Goal: Task Accomplishment & Management: Manage account settings

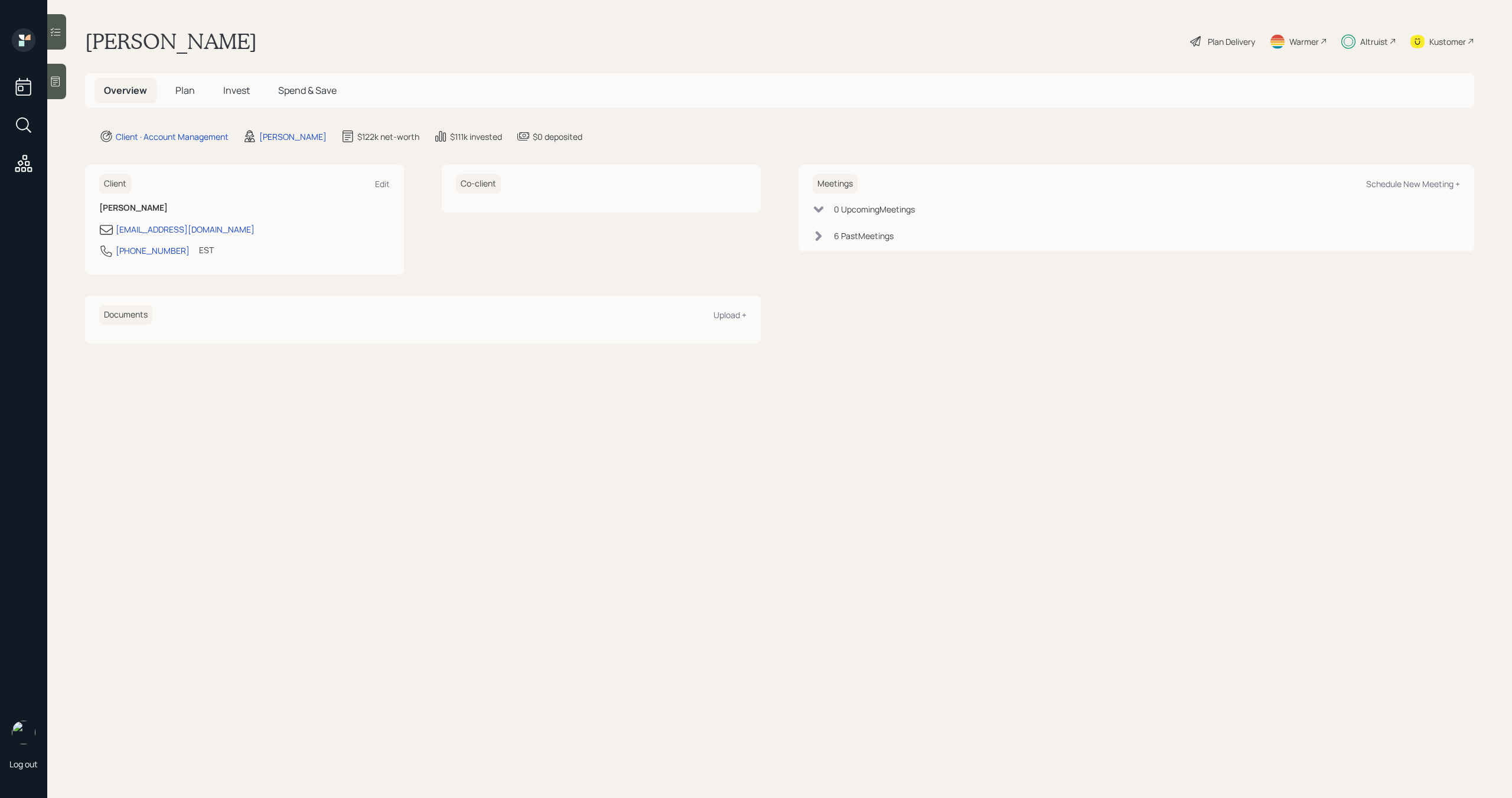
click at [238, 90] on span "Invest" at bounding box center [237, 90] width 27 height 13
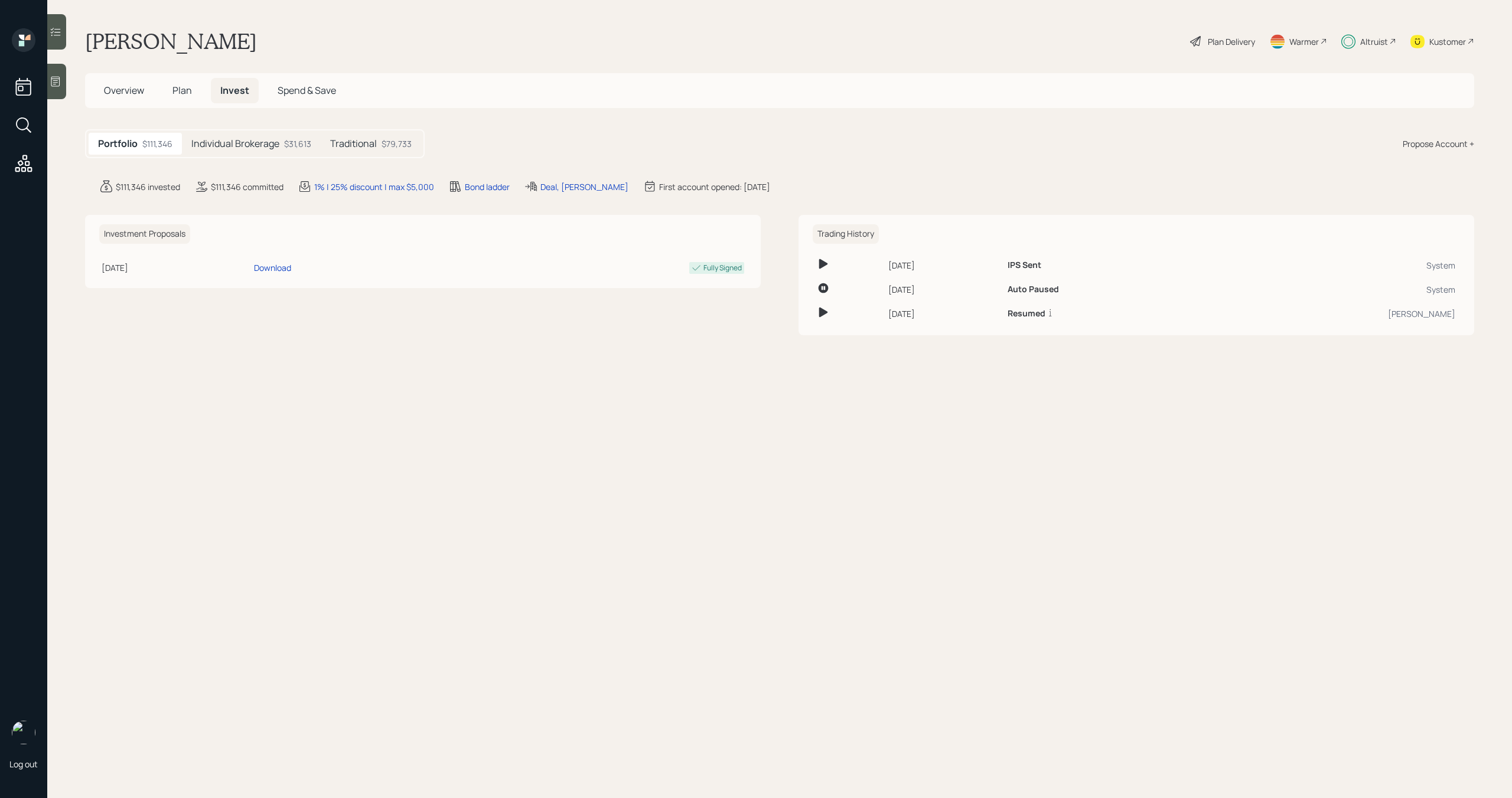
click at [271, 149] on h5 "Individual Brokerage" at bounding box center [235, 144] width 88 height 12
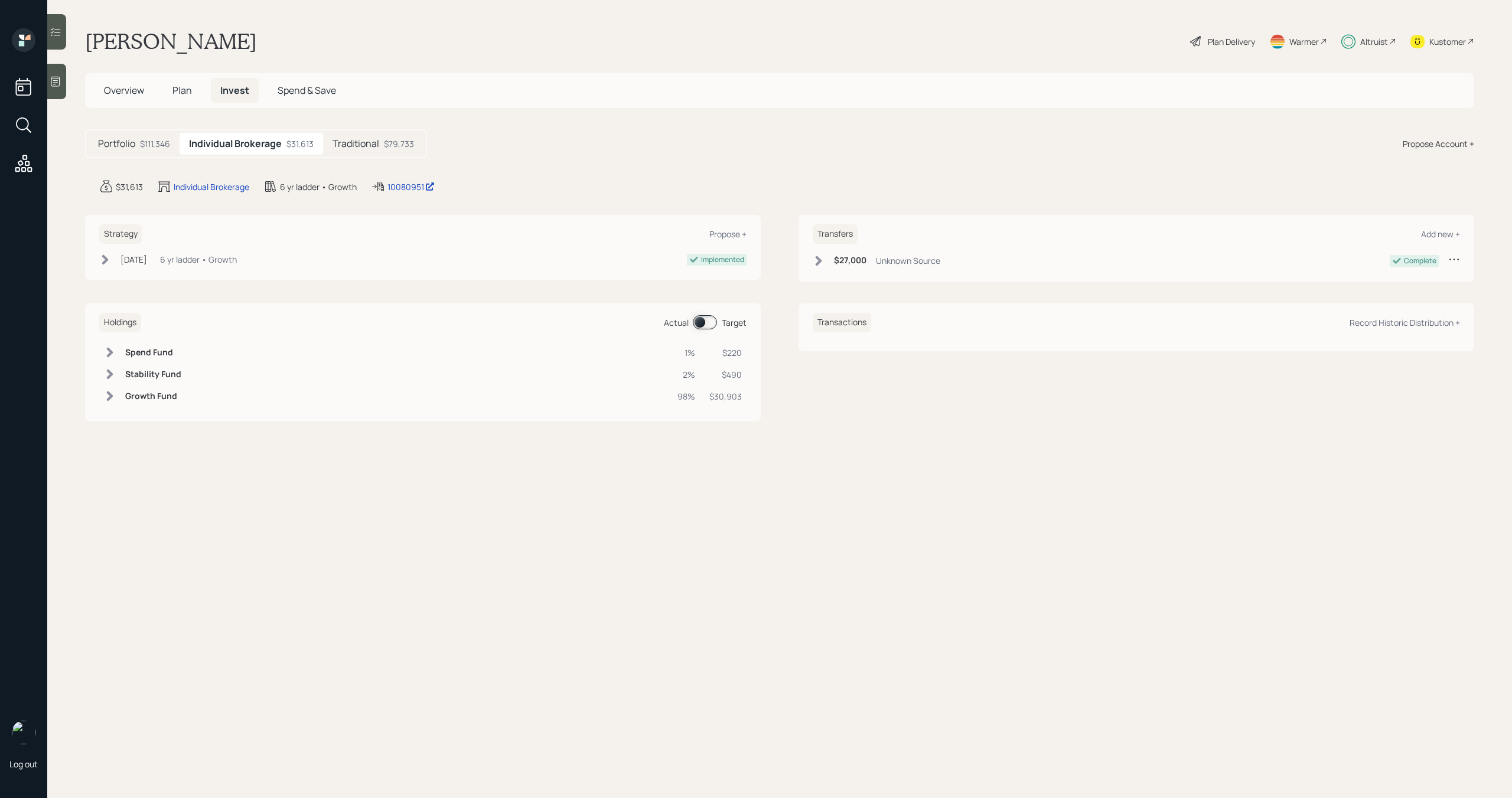
click at [368, 143] on h5 "Traditional" at bounding box center [355, 144] width 46 height 12
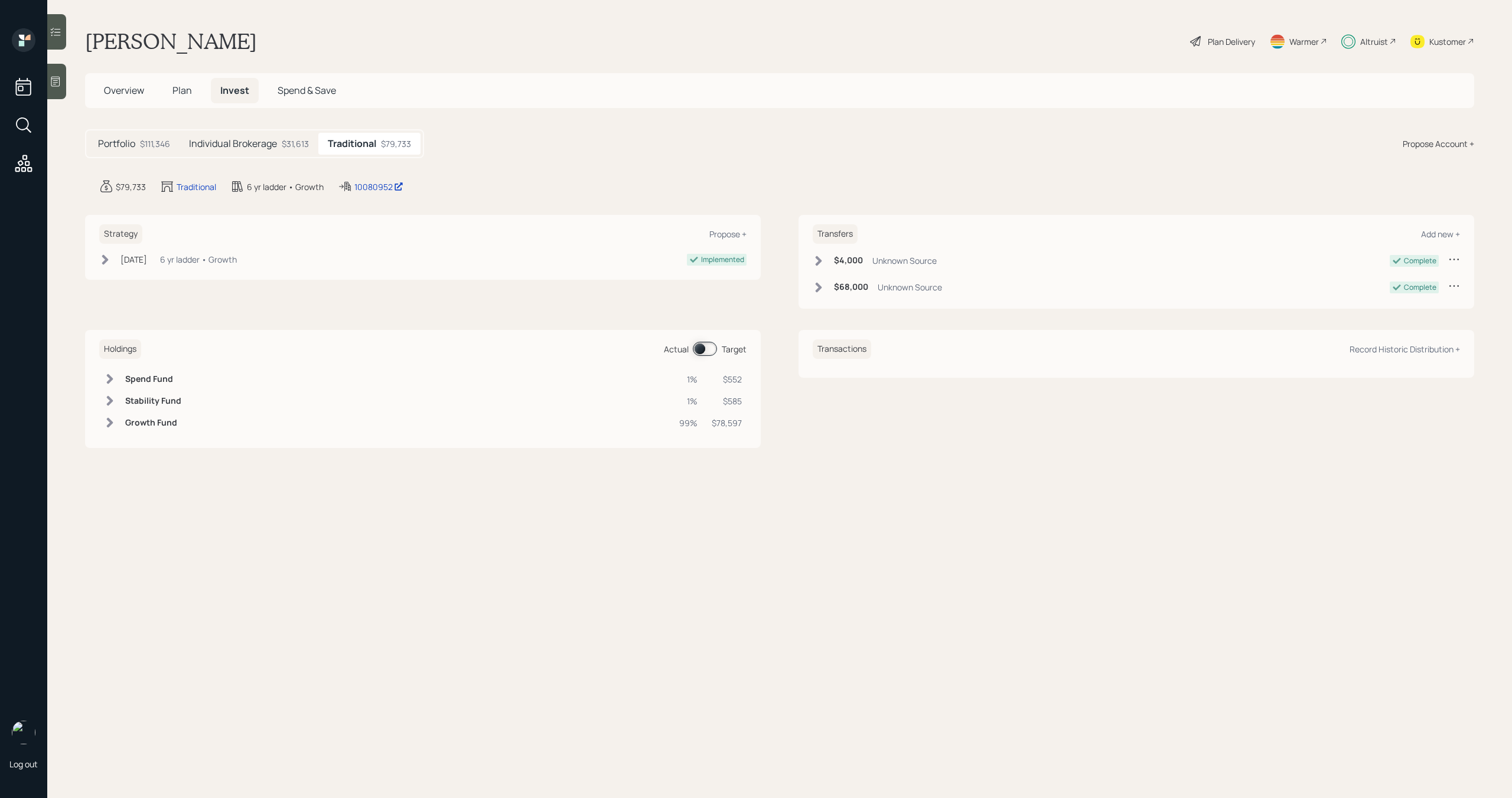
click at [294, 146] on div "$31,613" at bounding box center [295, 144] width 27 height 13
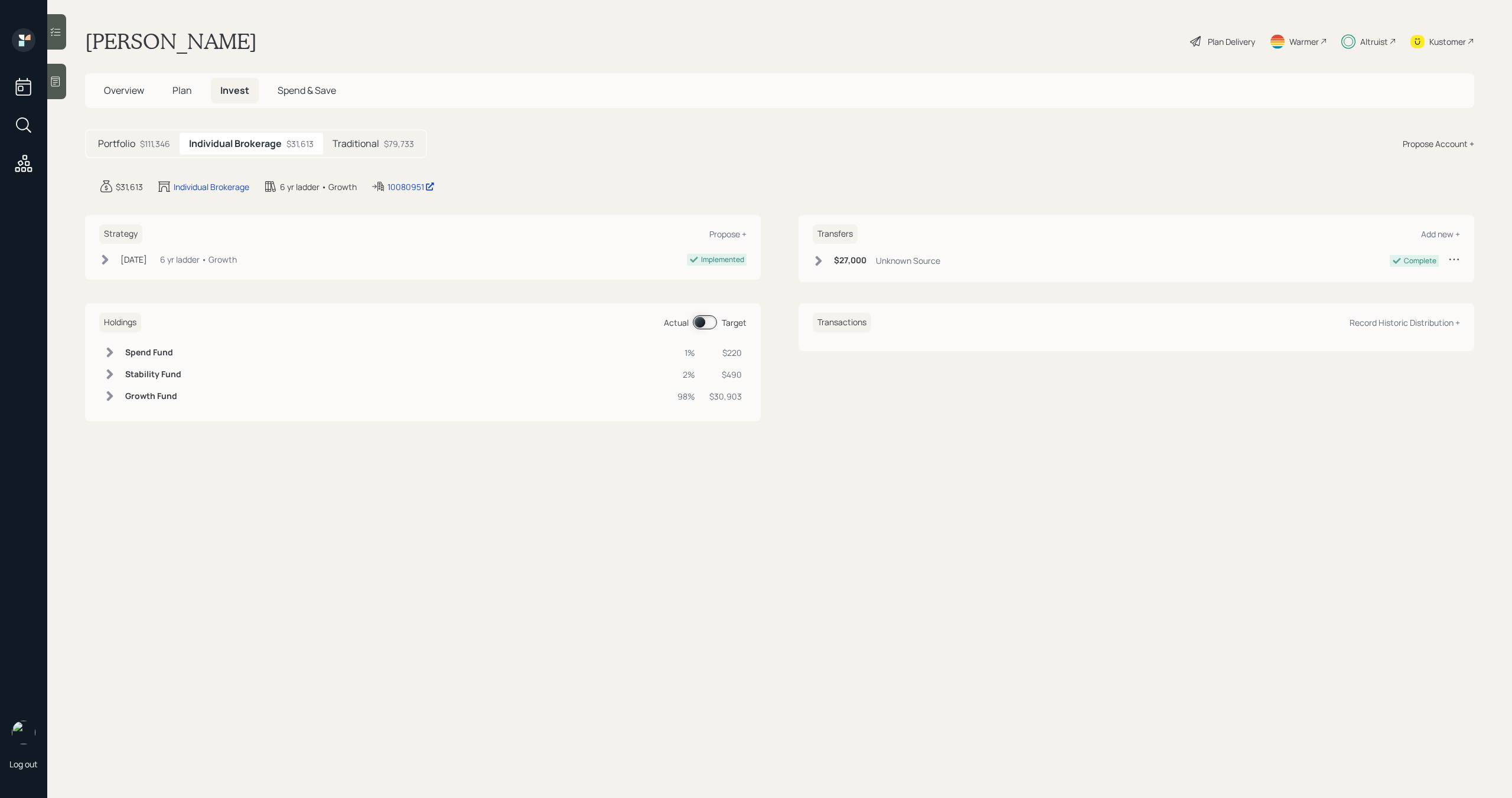
click at [178, 94] on span "Plan" at bounding box center [182, 90] width 19 height 13
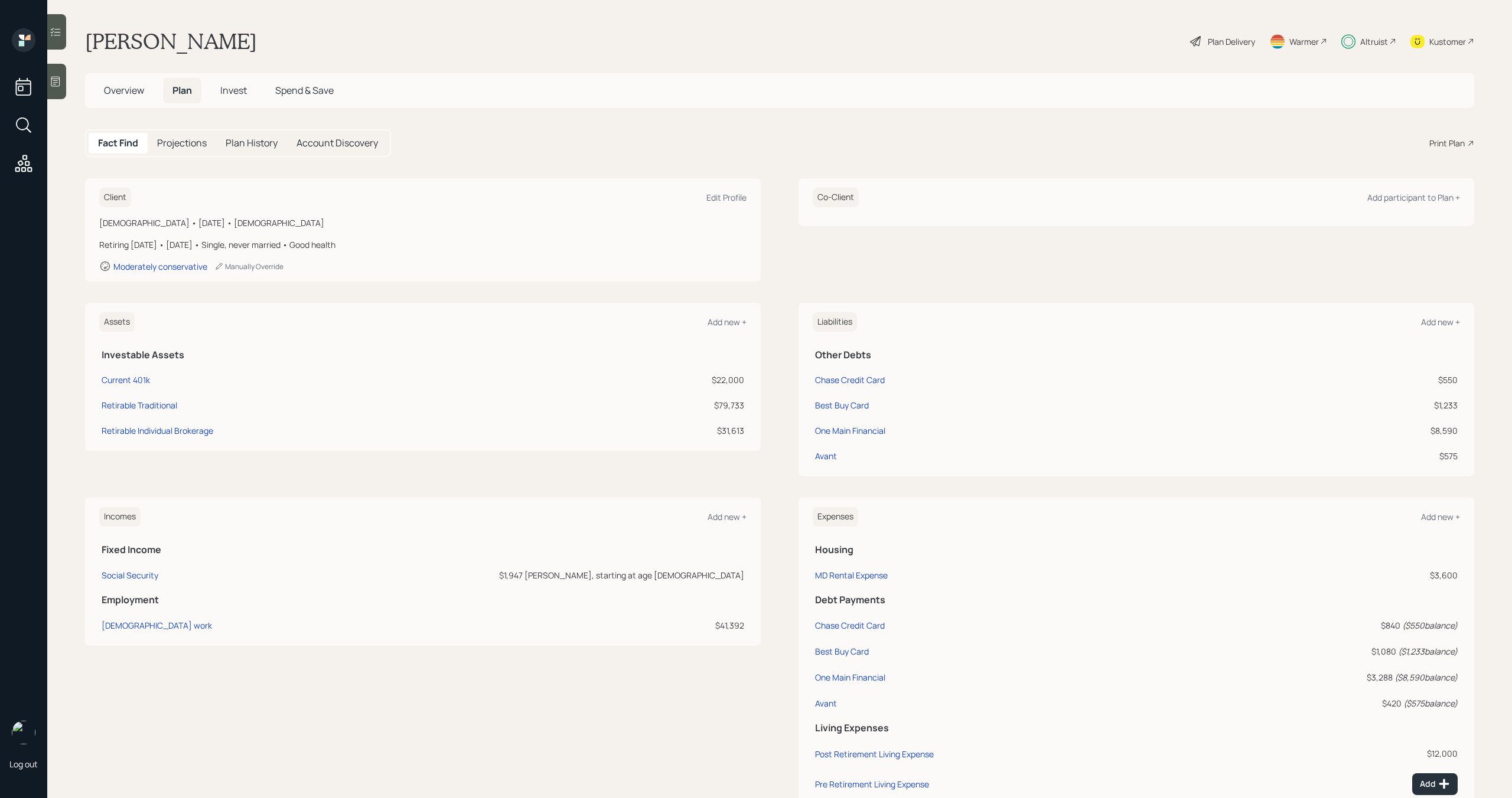
click at [118, 96] on h5 "Overview" at bounding box center [124, 91] width 59 height 25
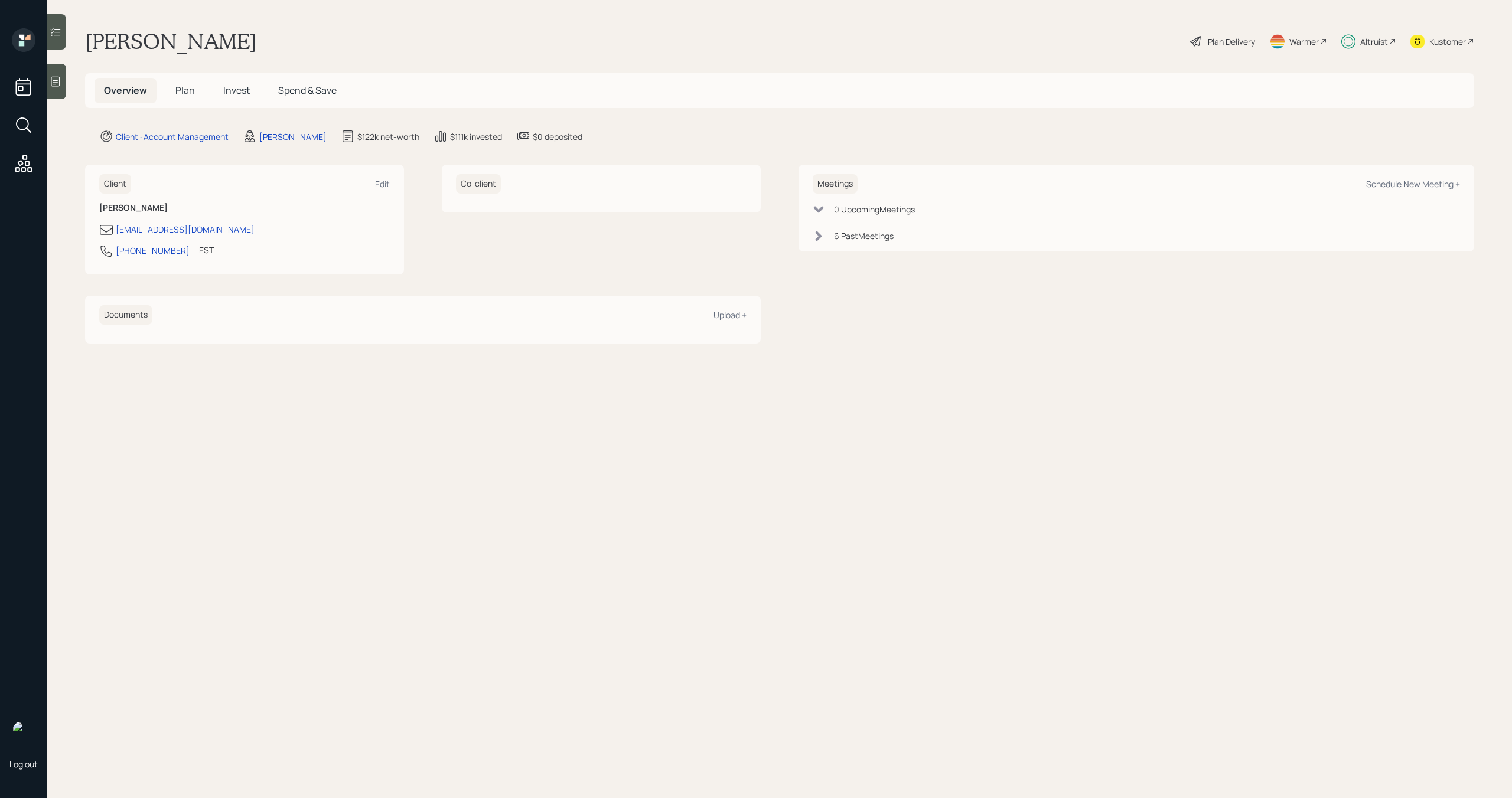
click at [182, 91] on span "Plan" at bounding box center [185, 90] width 19 height 13
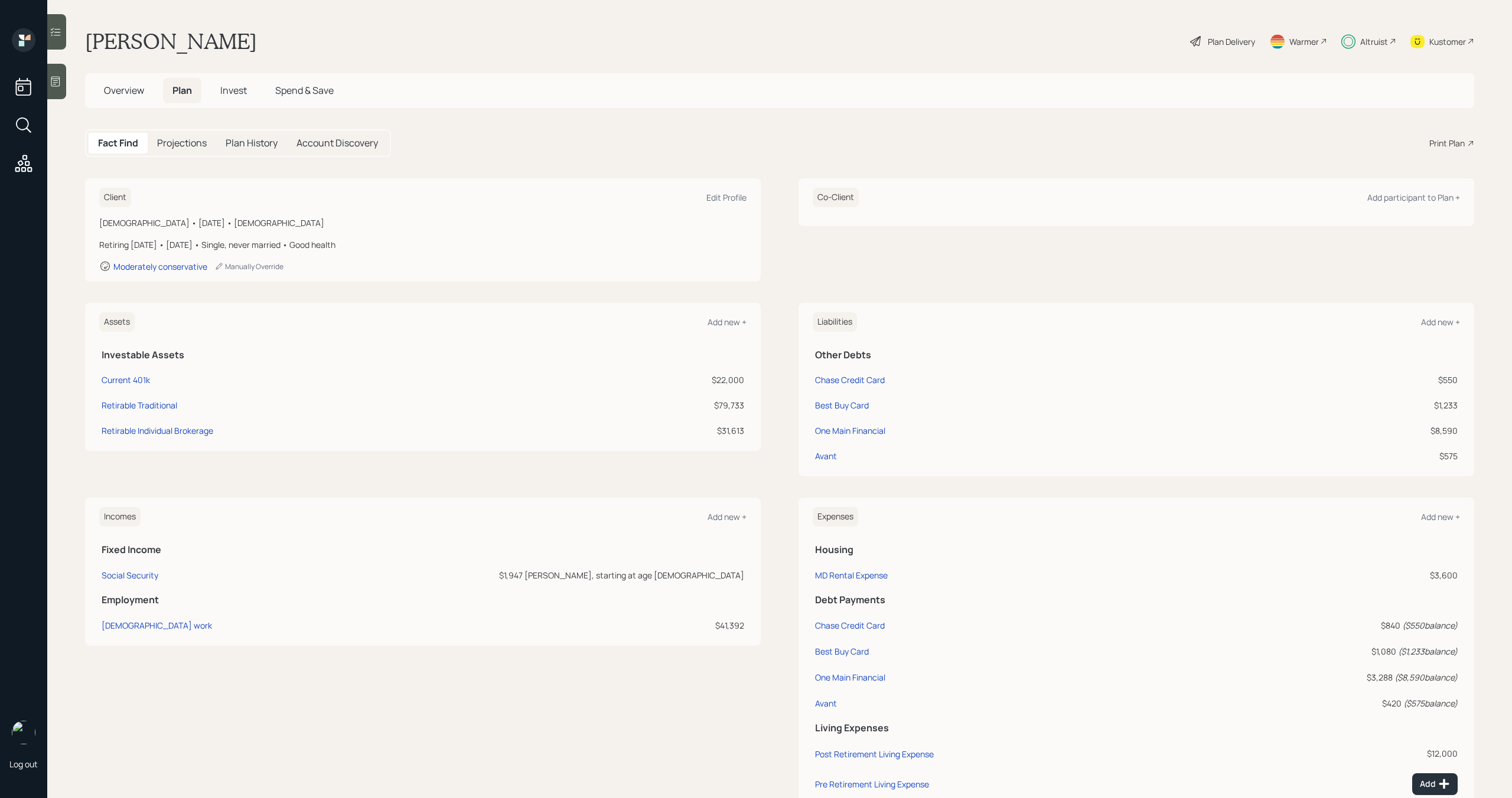
click at [130, 96] on span "Overview" at bounding box center [125, 90] width 41 height 13
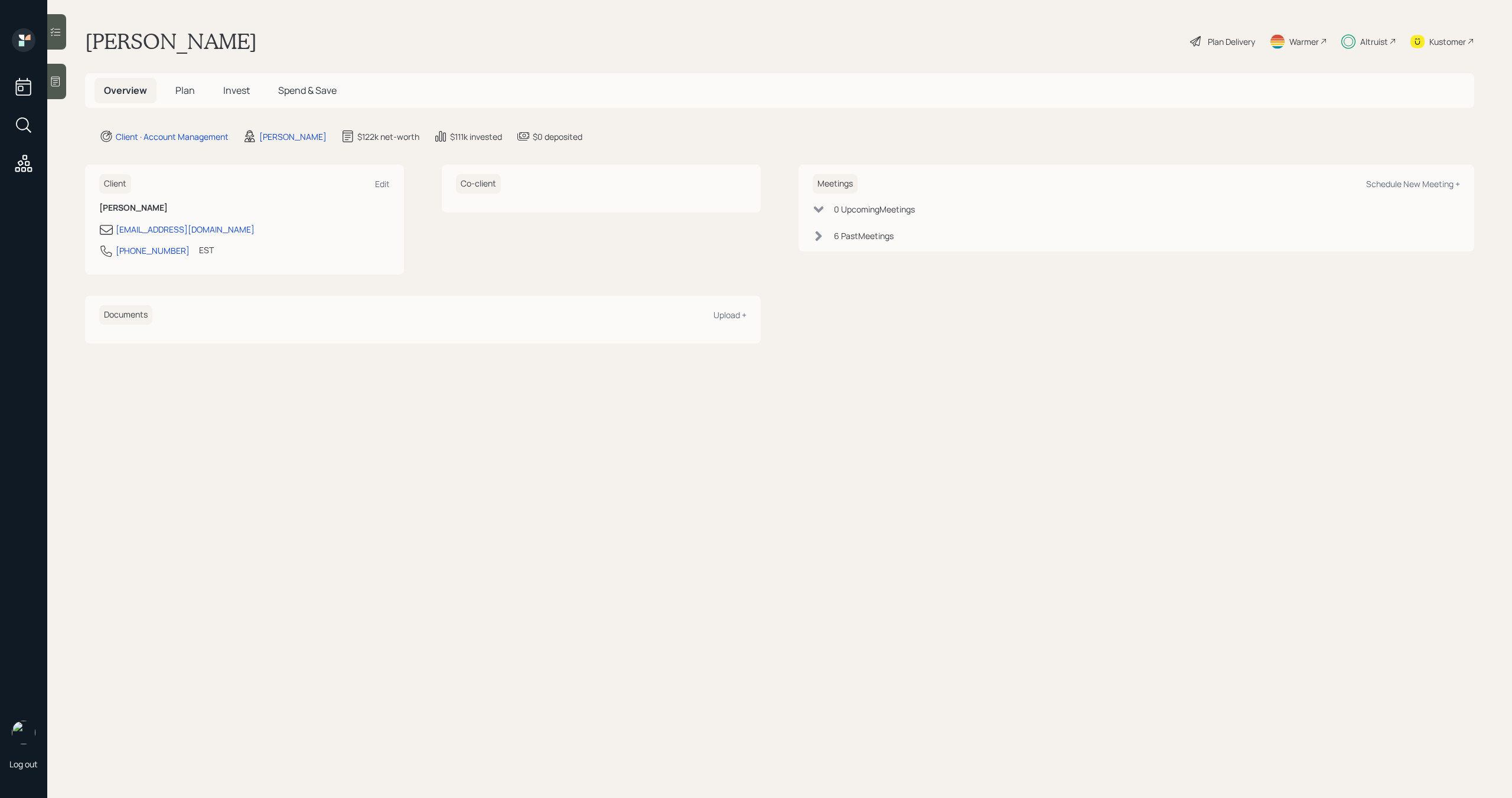
click at [186, 89] on span "Plan" at bounding box center [185, 90] width 19 height 13
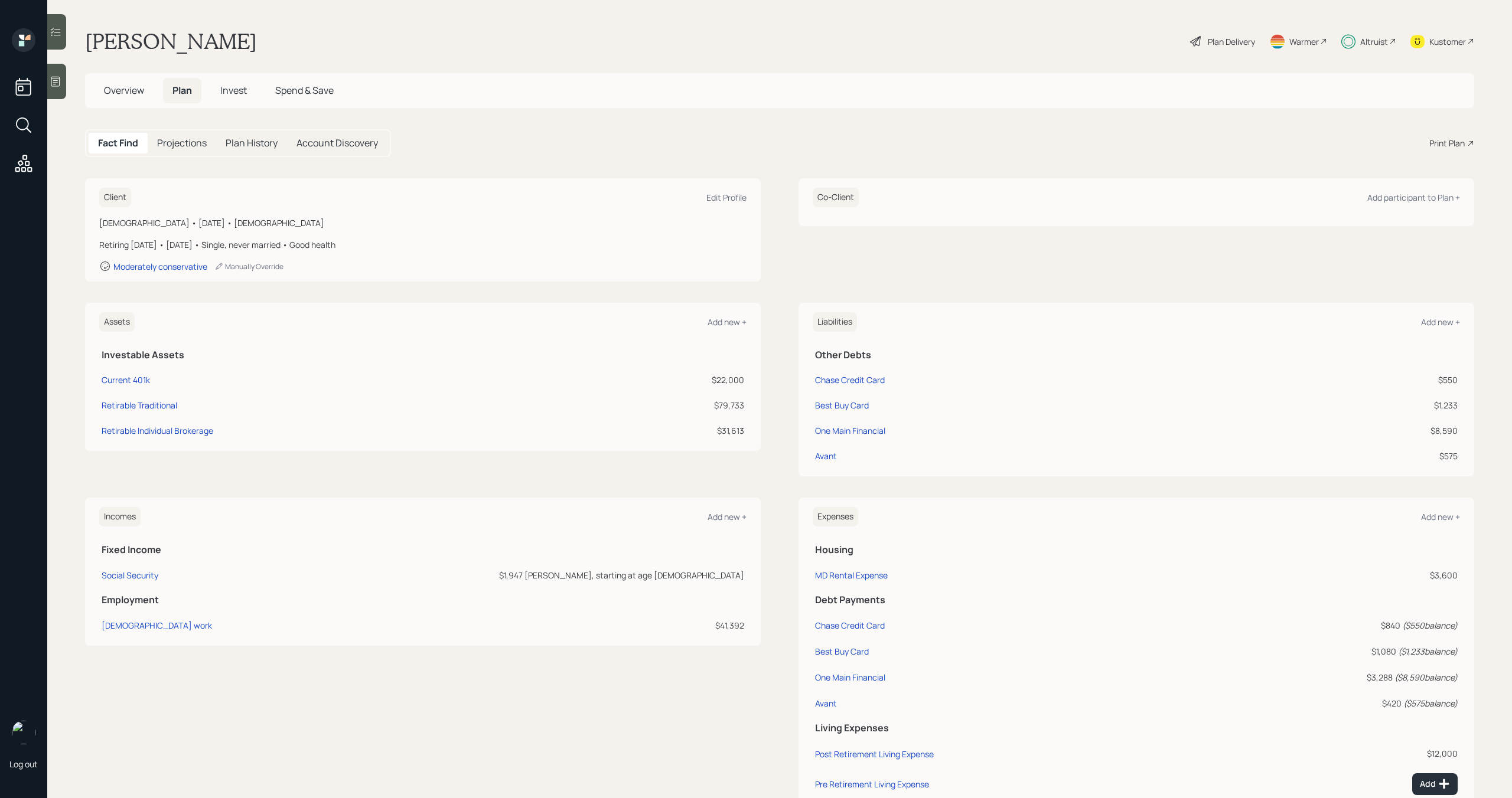
click at [238, 95] on span "Invest" at bounding box center [234, 90] width 27 height 13
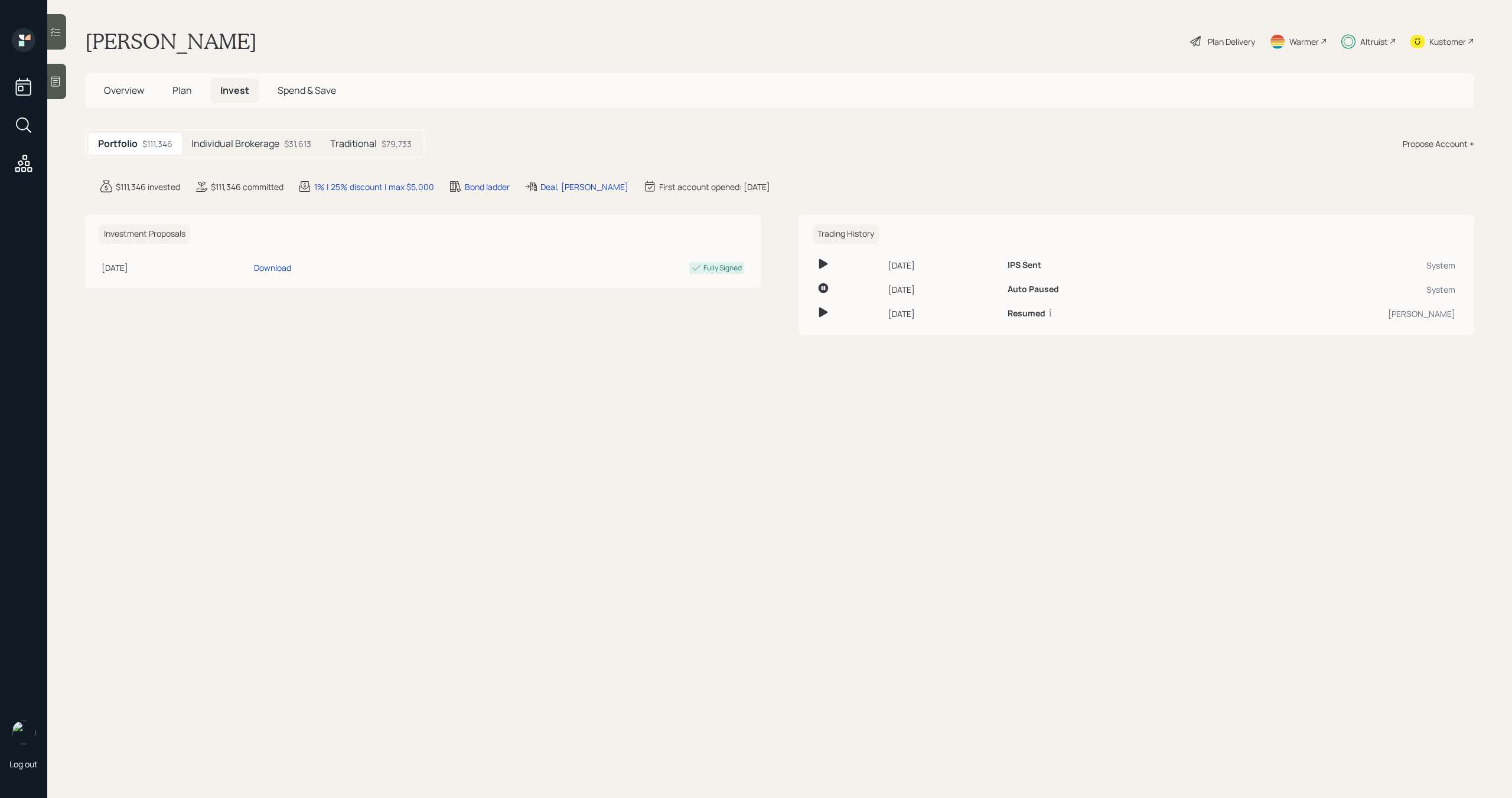
click at [358, 155] on div "Portfolio $111,346 Individual Brokerage $31,613 Traditional $79,733" at bounding box center [255, 144] width 340 height 29
click at [371, 144] on h5 "Traditional" at bounding box center [353, 144] width 46 height 12
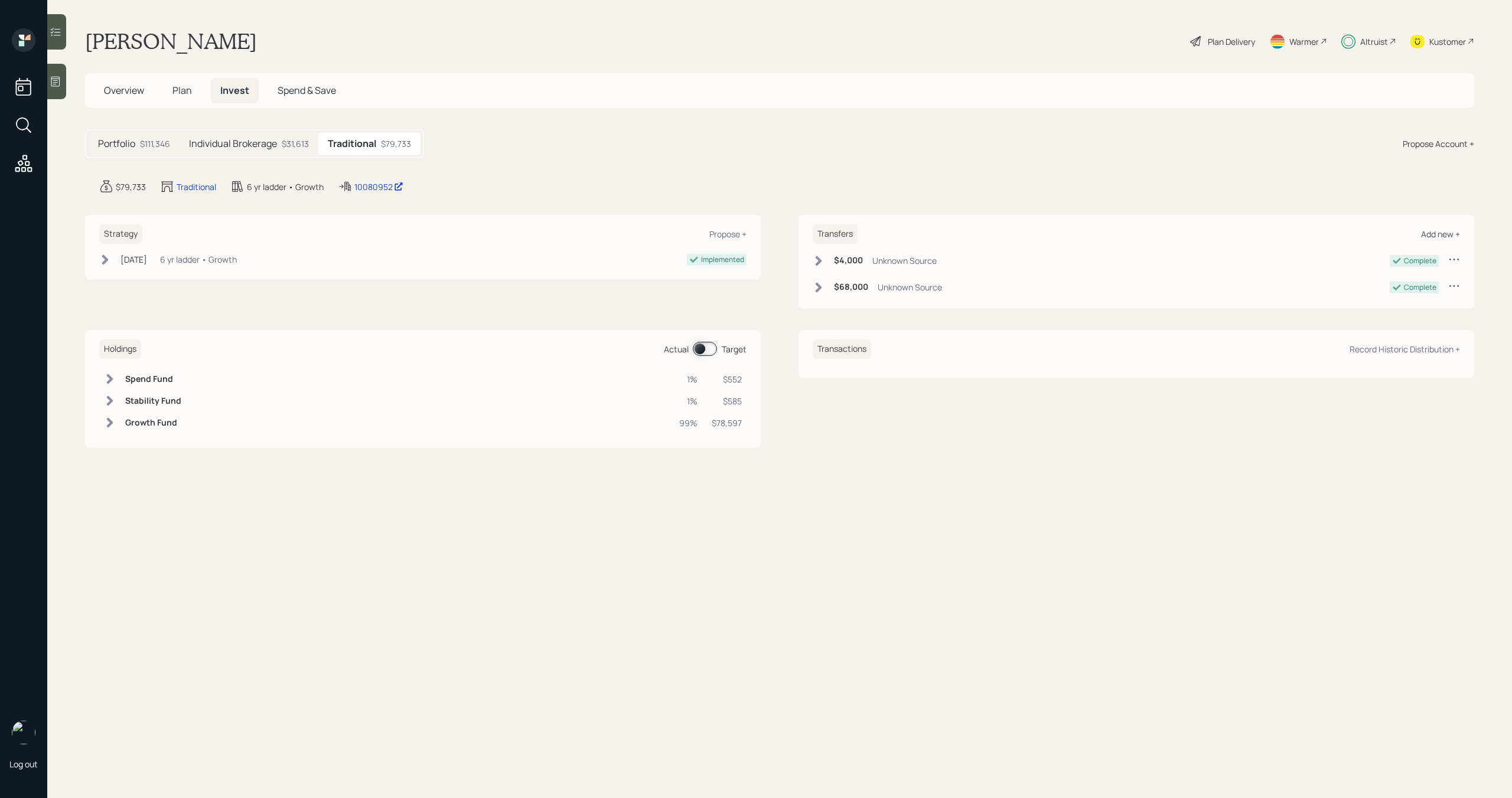
click at [1447, 238] on div "Add new +" at bounding box center [1441, 234] width 39 height 12
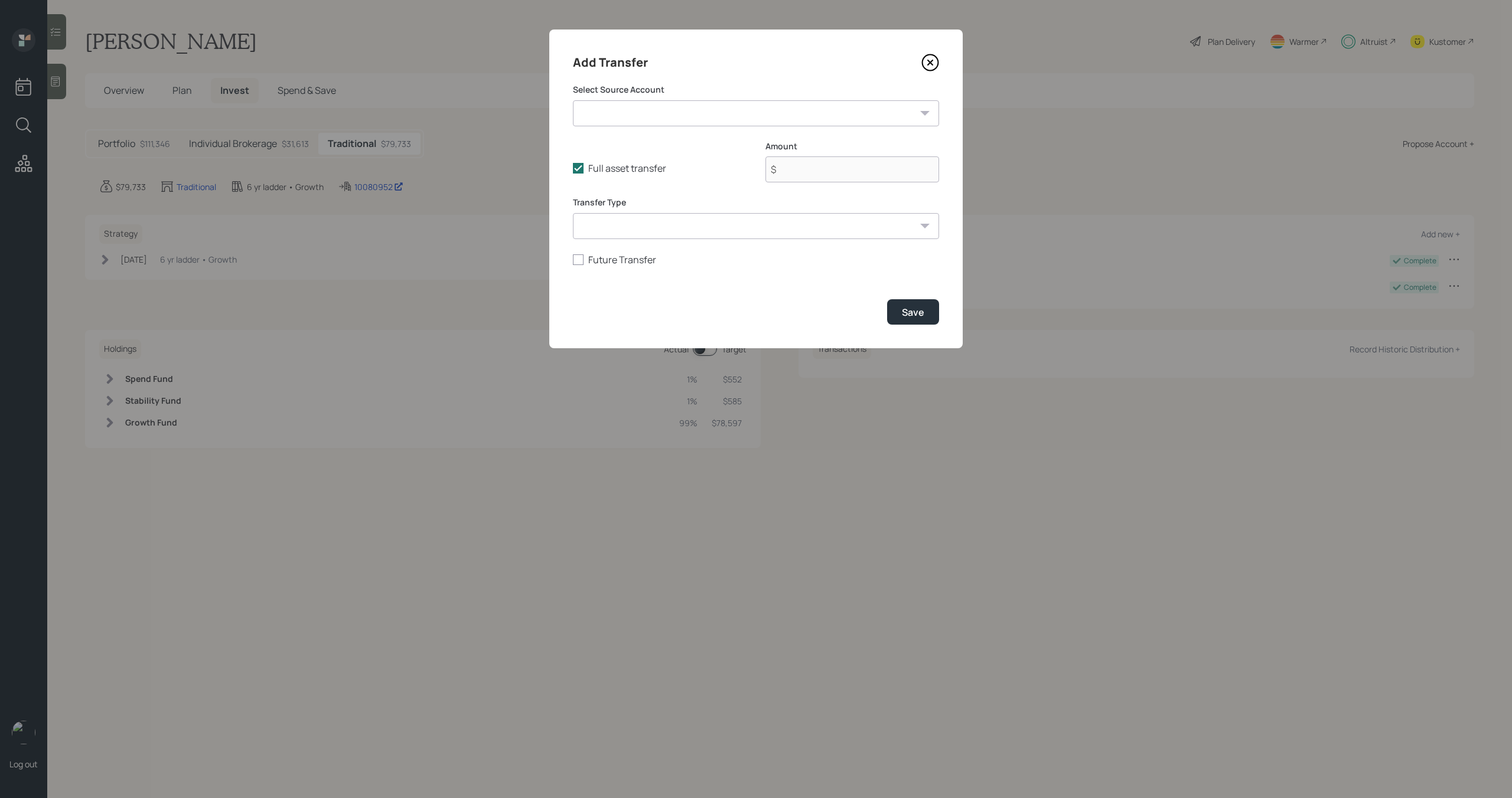
click at [837, 120] on select "Current 401k ($22,000 | 401(k))" at bounding box center [755, 113] width 366 height 26
select select "79b22bfb-ddab-4077-a378-2e0a991a9769"
click at [573, 100] on select "Current 401k ($22,000 | 401(k))" at bounding box center [755, 113] width 366 height 26
type input "$ 22,000"
click at [902, 318] on div "Save" at bounding box center [912, 312] width 22 height 13
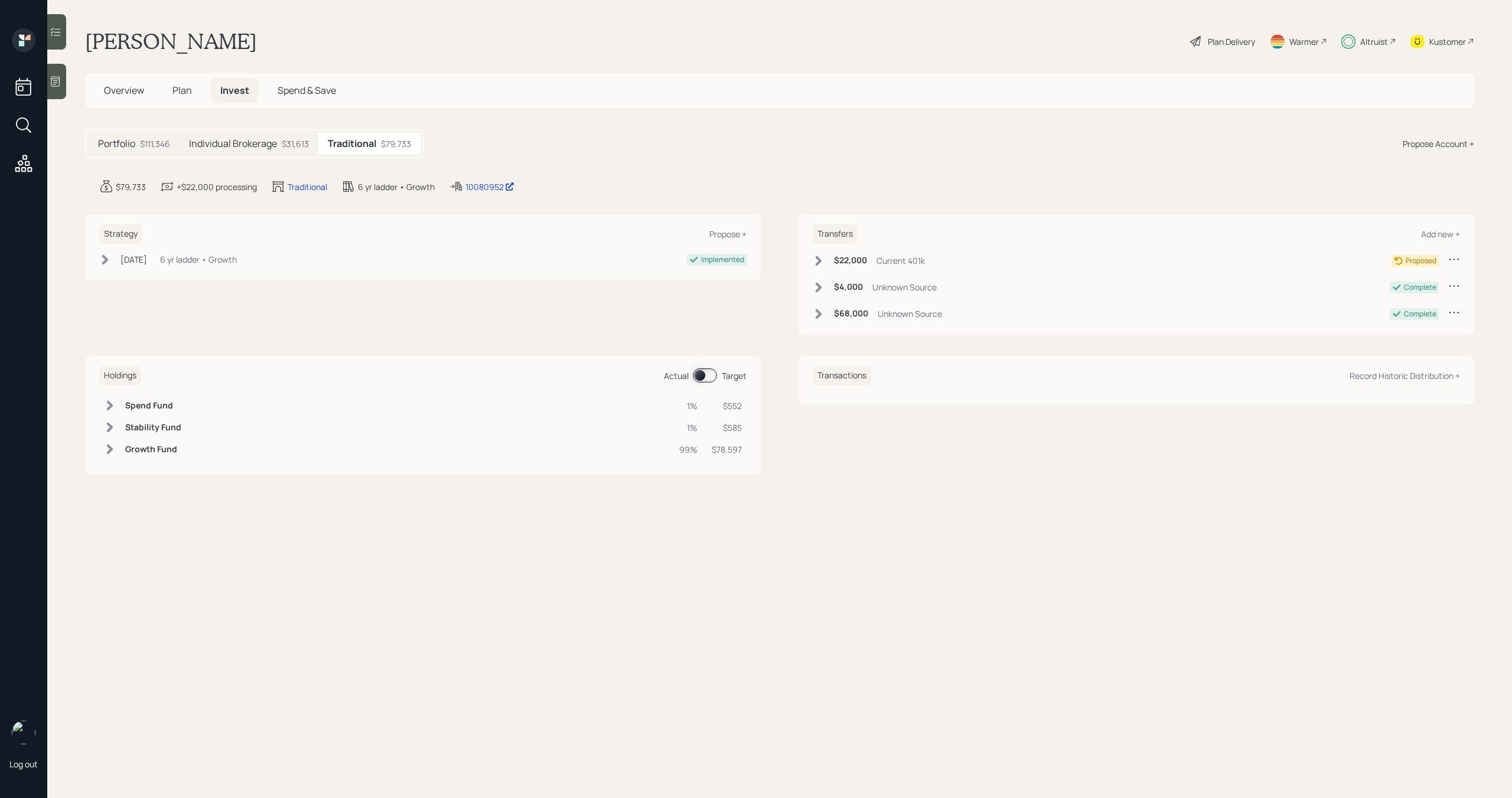
click at [821, 262] on icon at bounding box center [819, 261] width 12 height 12
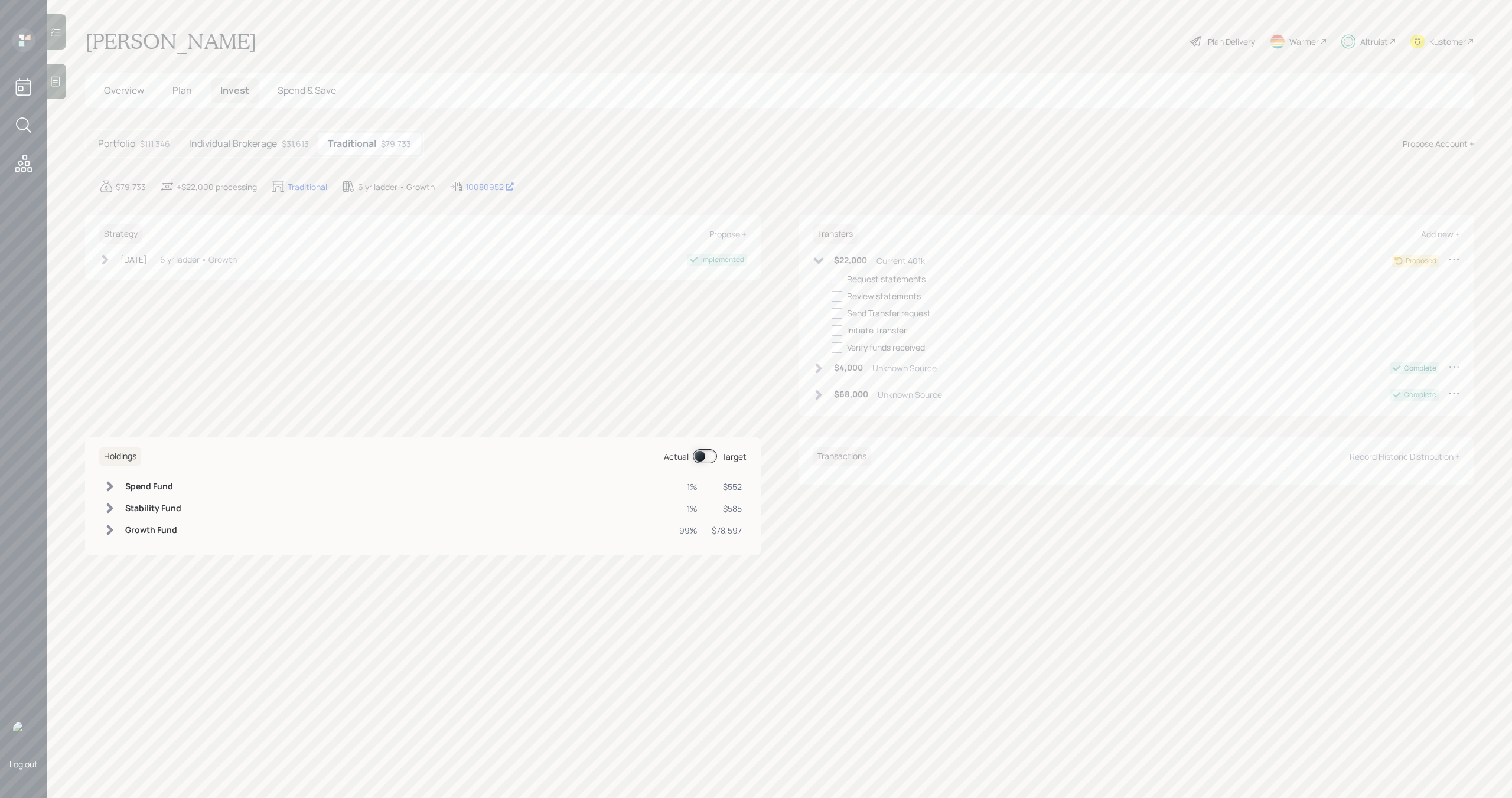
click at [841, 281] on div at bounding box center [836, 279] width 11 height 11
click at [831, 279] on input "checkbox" at bounding box center [831, 279] width 1 height 1
checkbox input "true"
click at [841, 302] on div at bounding box center [836, 296] width 11 height 11
click at [831, 296] on input "checkbox" at bounding box center [831, 295] width 1 height 1
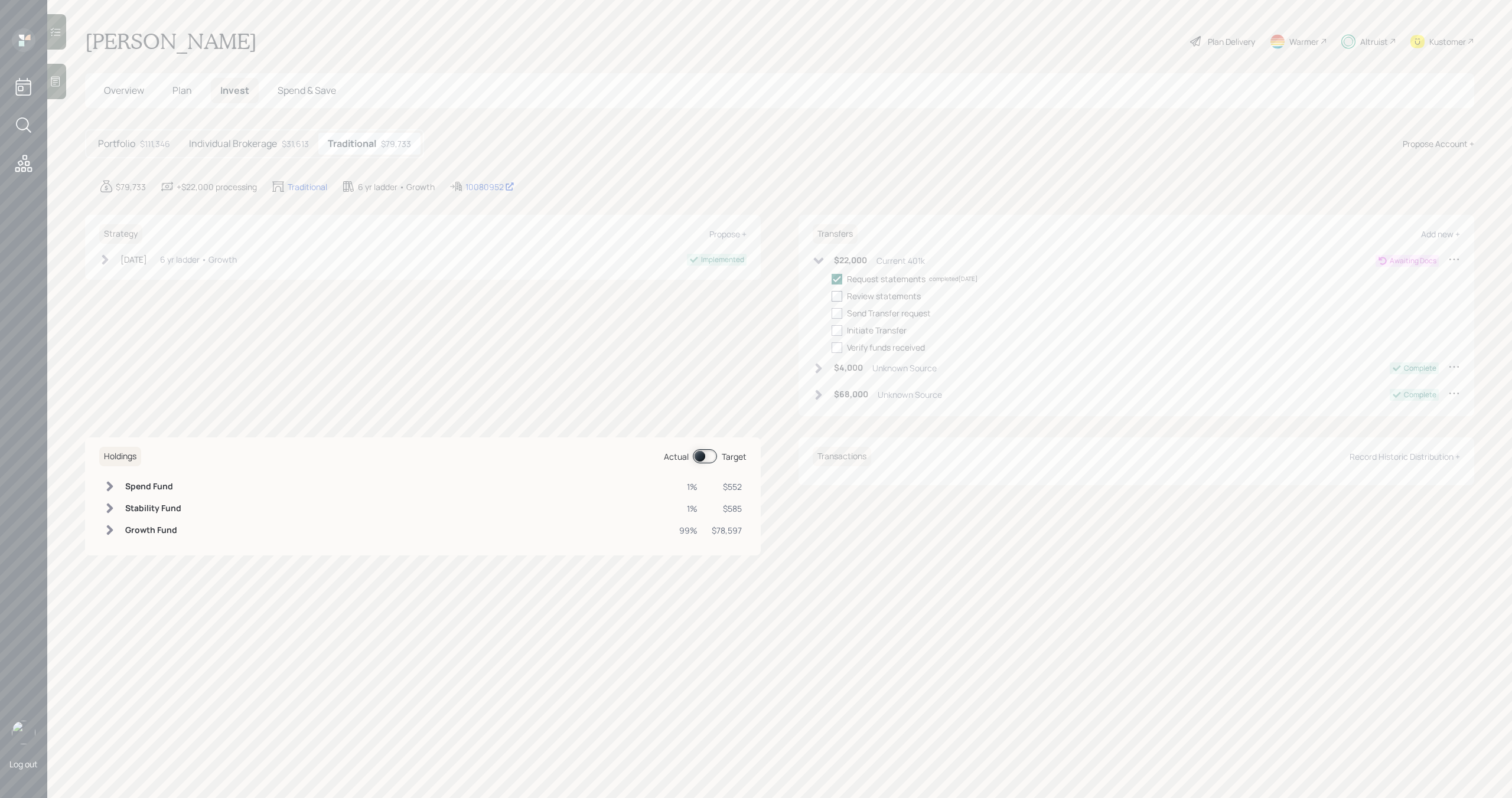
checkbox input "true"
click at [836, 318] on div at bounding box center [836, 313] width 11 height 11
click at [831, 314] on input "checkbox" at bounding box center [831, 313] width 1 height 1
checkbox input "true"
click at [836, 331] on div at bounding box center [836, 330] width 11 height 11
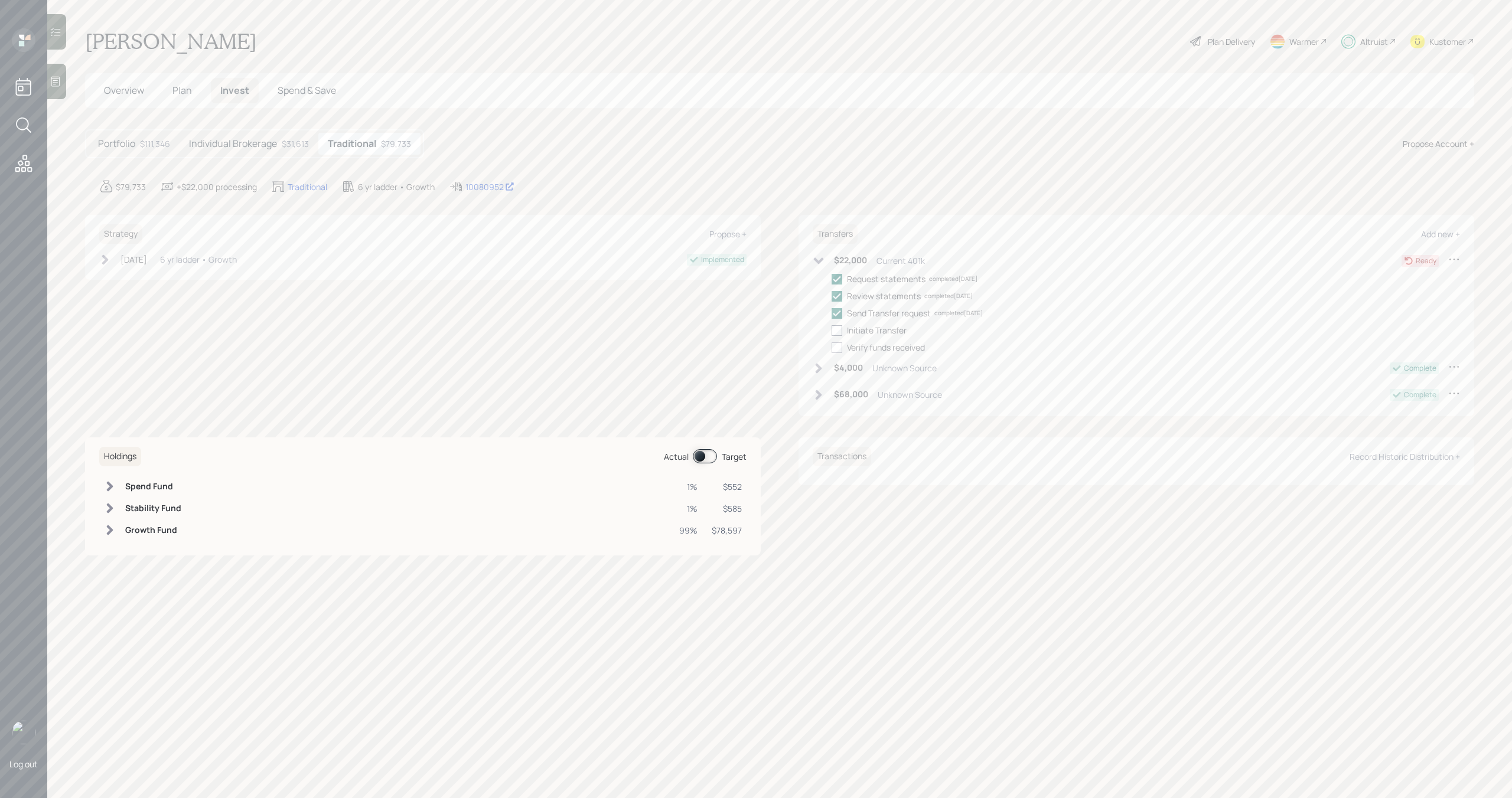
click at [831, 331] on input "checkbox" at bounding box center [831, 330] width 1 height 1
checkbox input "true"
